Goal: Task Accomplishment & Management: Manage account settings

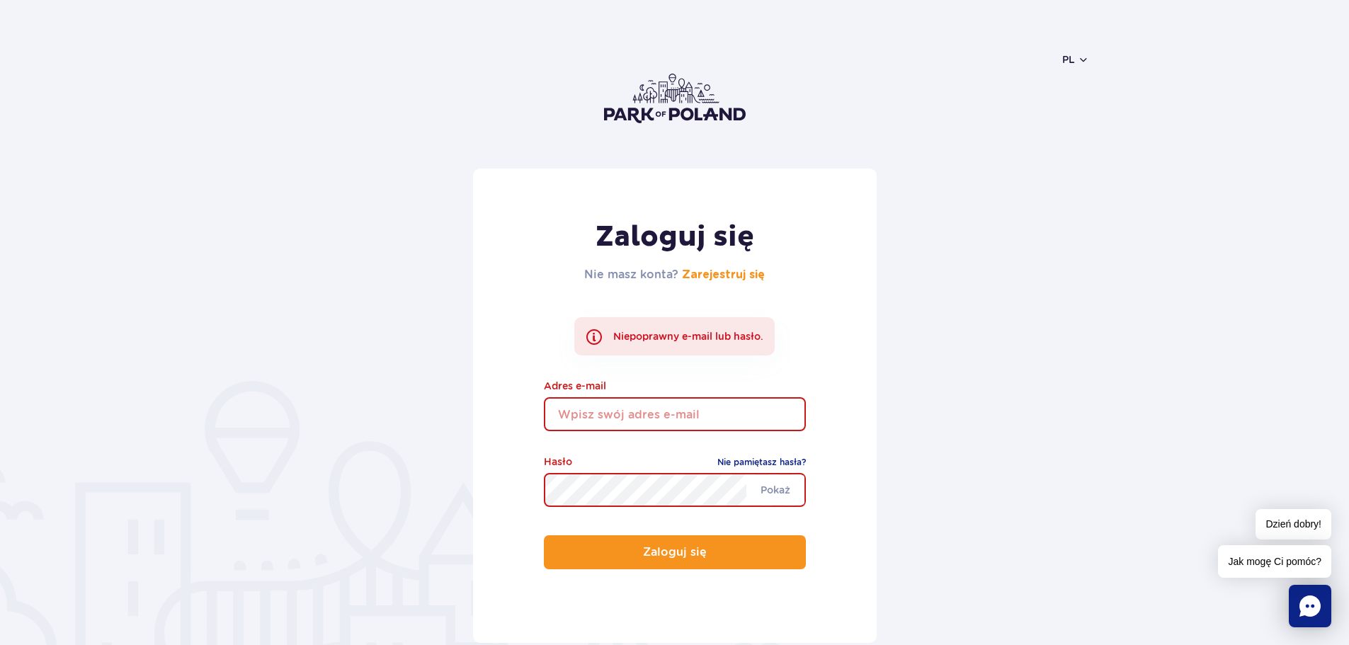
click at [593, 418] on input "email" at bounding box center [675, 414] width 262 height 34
drag, startPoint x: 696, startPoint y: 412, endPoint x: 519, endPoint y: 414, distance: 177.0
click at [519, 414] on div "Zaloguj się Nie masz konta? Zarejestruj się Niepoprawny e-mail lub hasło. tauru…" at bounding box center [675, 405] width 404 height 474
type input "taurus.kolo@gmail.com"
click at [780, 487] on span "Pokaż" at bounding box center [775, 490] width 58 height 30
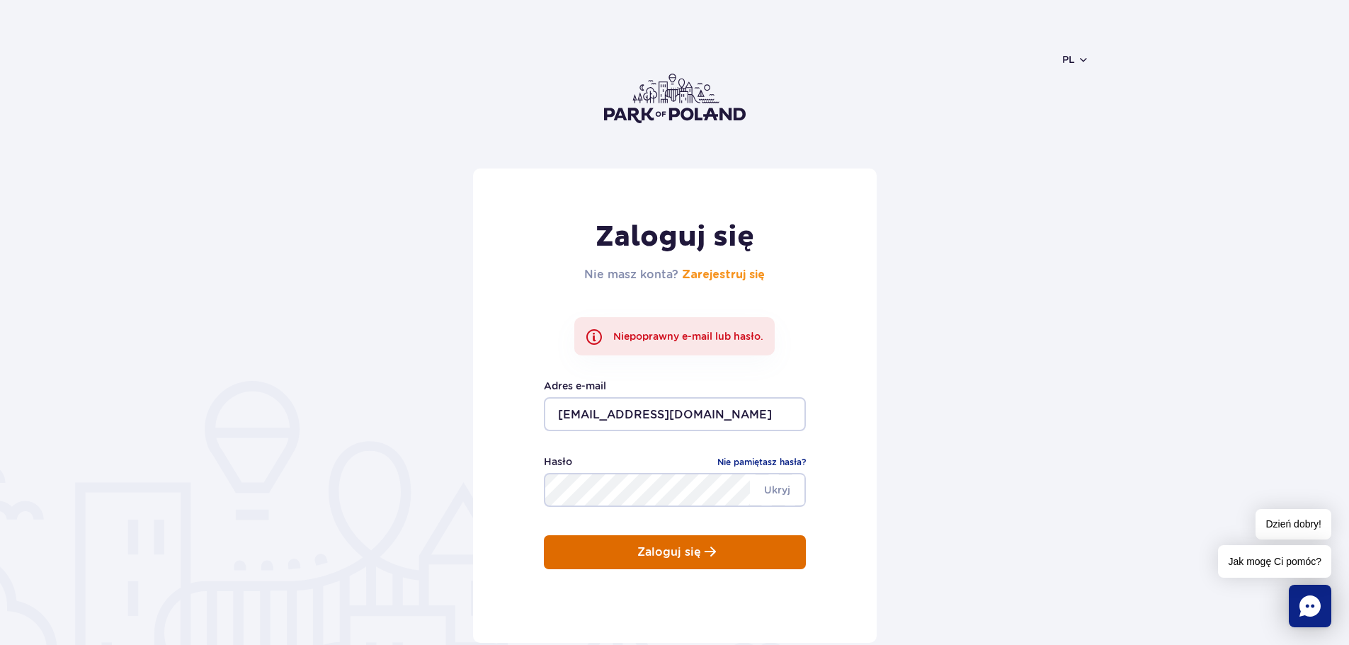
click at [635, 551] on button "Zaloguj się" at bounding box center [675, 552] width 262 height 34
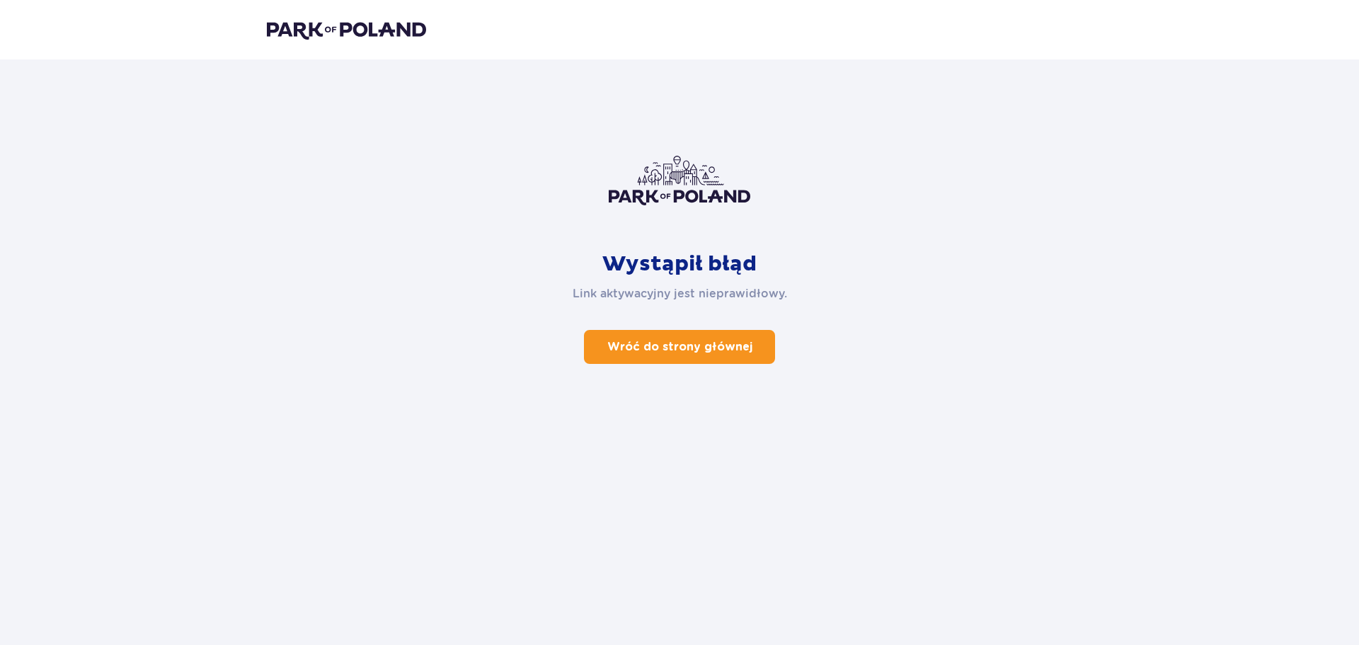
click at [654, 346] on p "Wróć do strony głównej" at bounding box center [679, 347] width 145 height 16
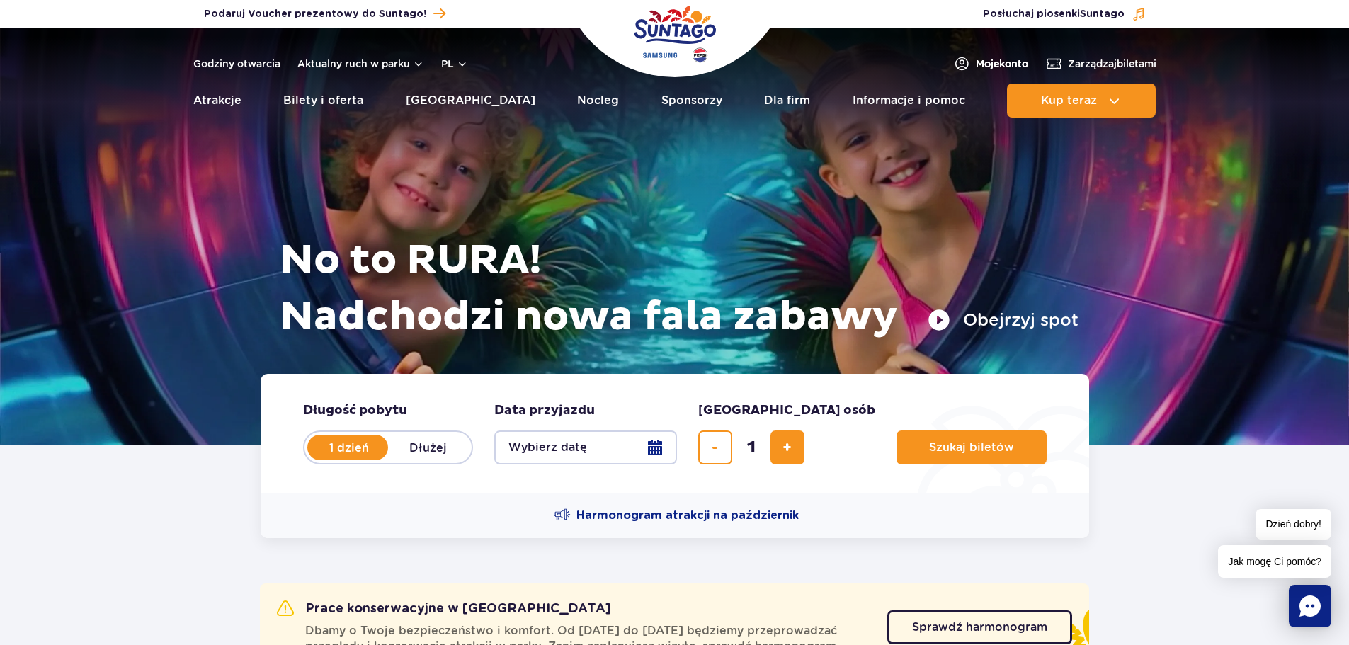
click at [976, 61] on span "Moje konto" at bounding box center [1002, 64] width 52 height 14
